Goal: Navigation & Orientation: Find specific page/section

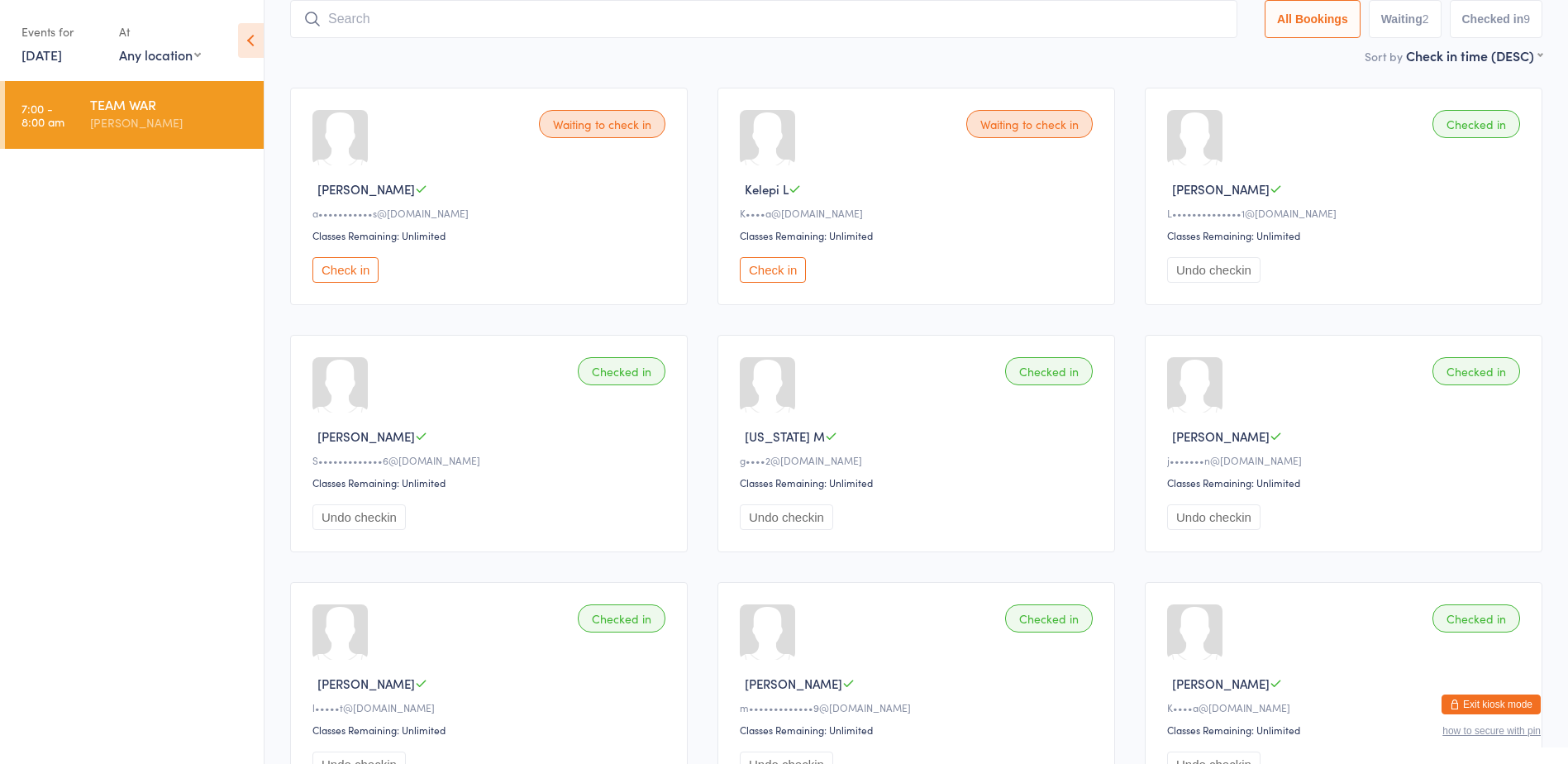
click at [767, 263] on button "Check in" at bounding box center [773, 270] width 66 height 26
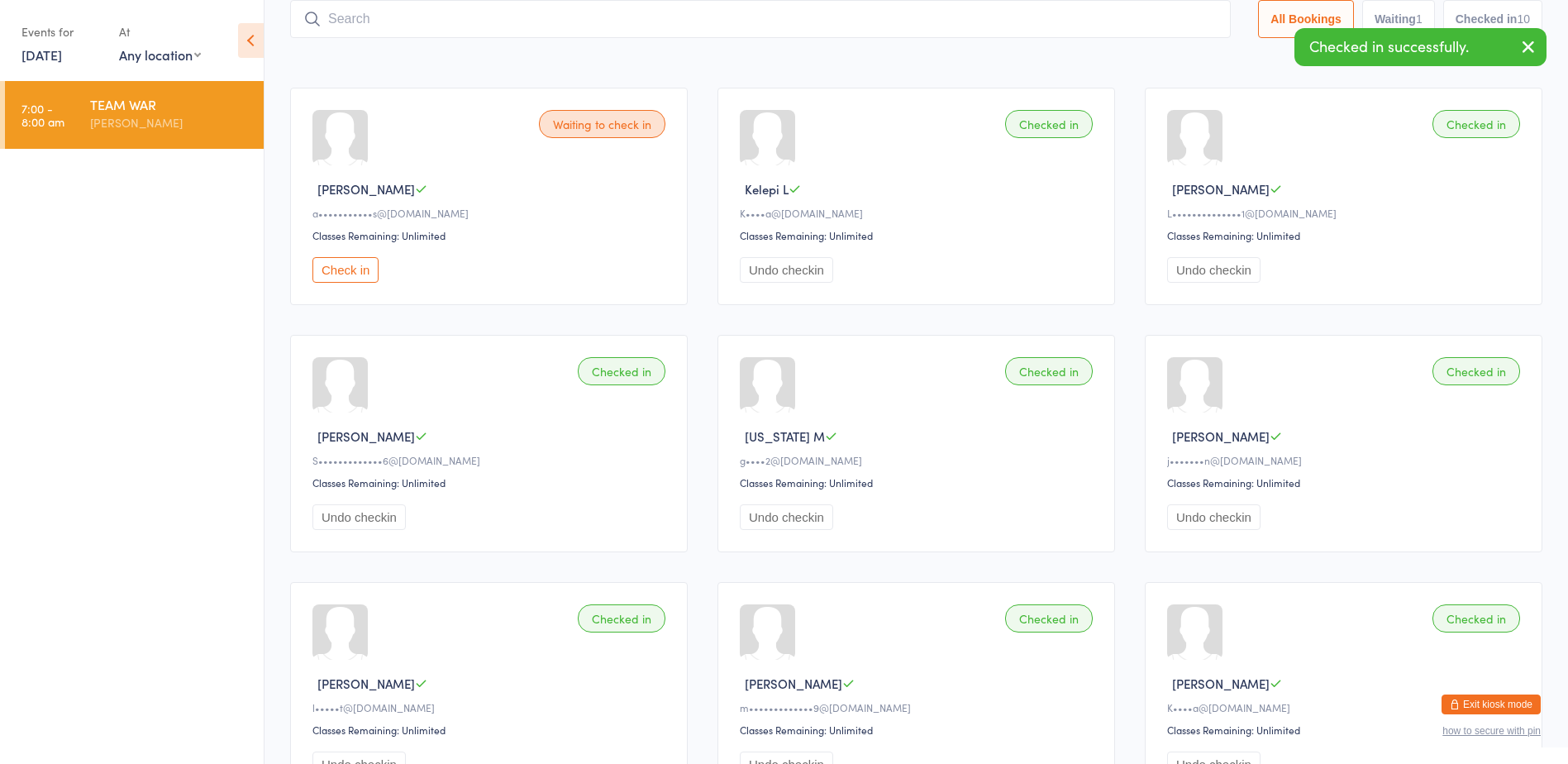
click at [1476, 703] on button "Exit kiosk mode" at bounding box center [1491, 704] width 99 height 20
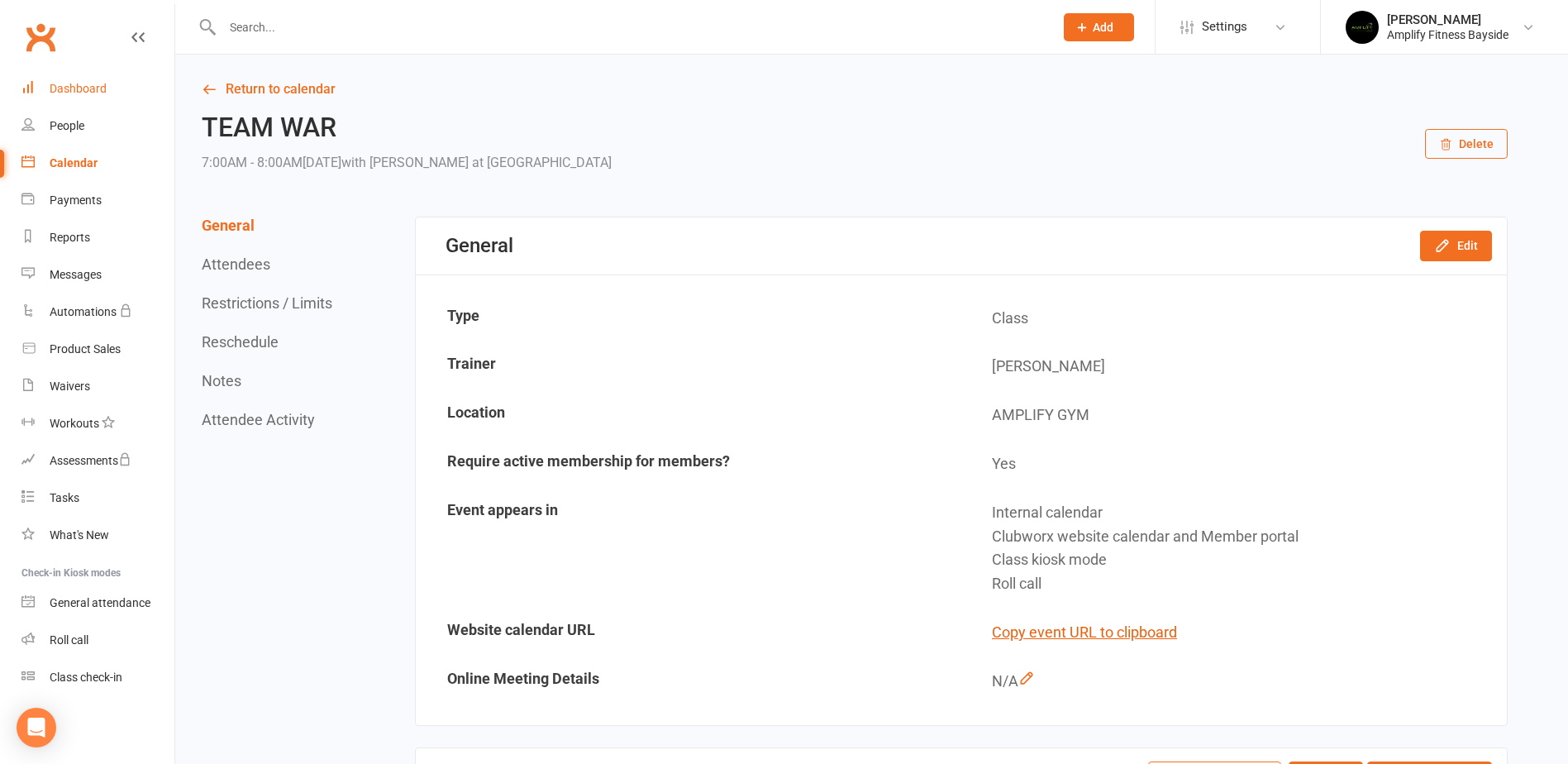
click at [84, 86] on div "Dashboard" at bounding box center [78, 88] width 57 height 13
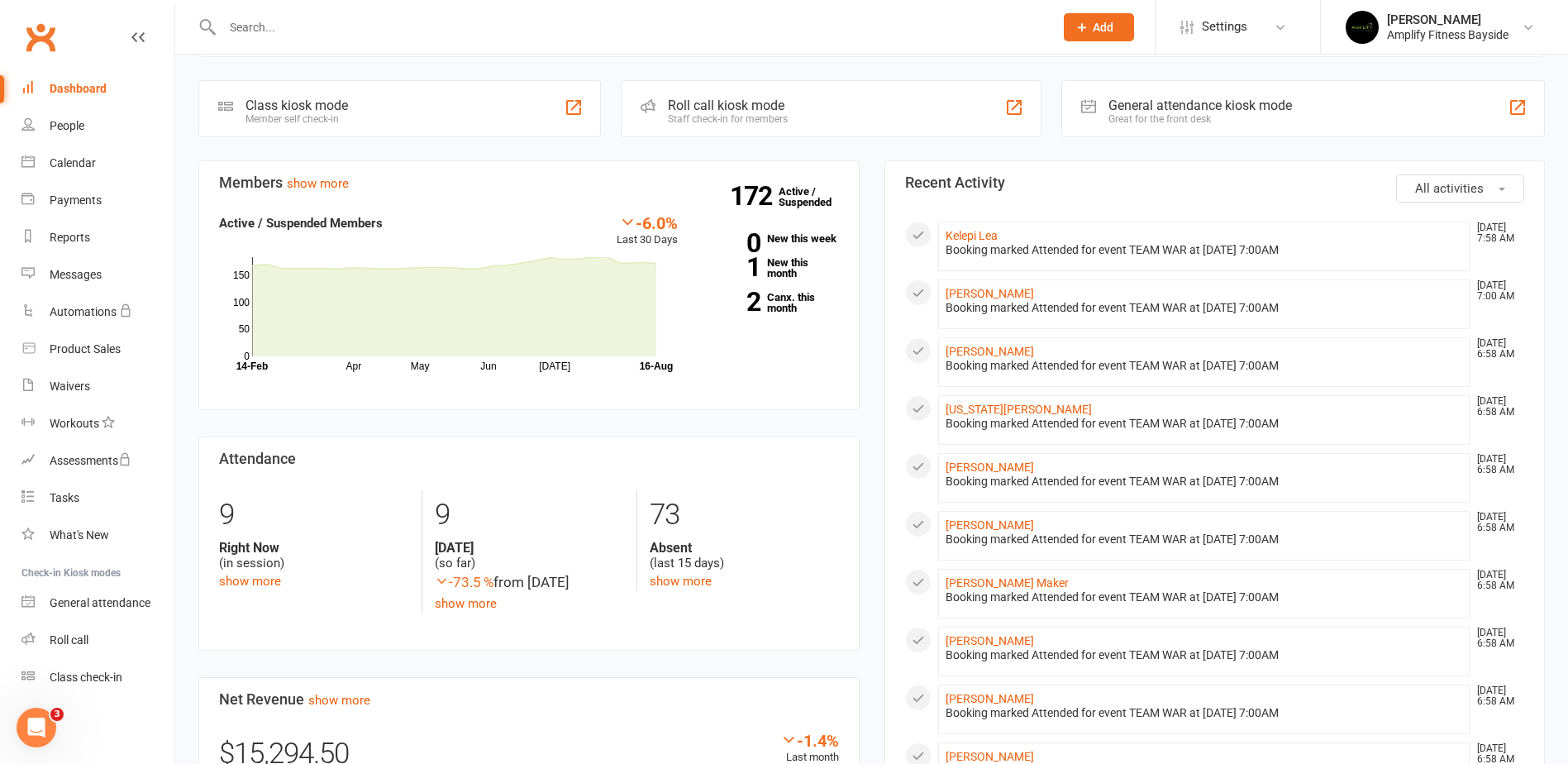
scroll to position [83, 0]
